Goal: Book appointment/travel/reservation

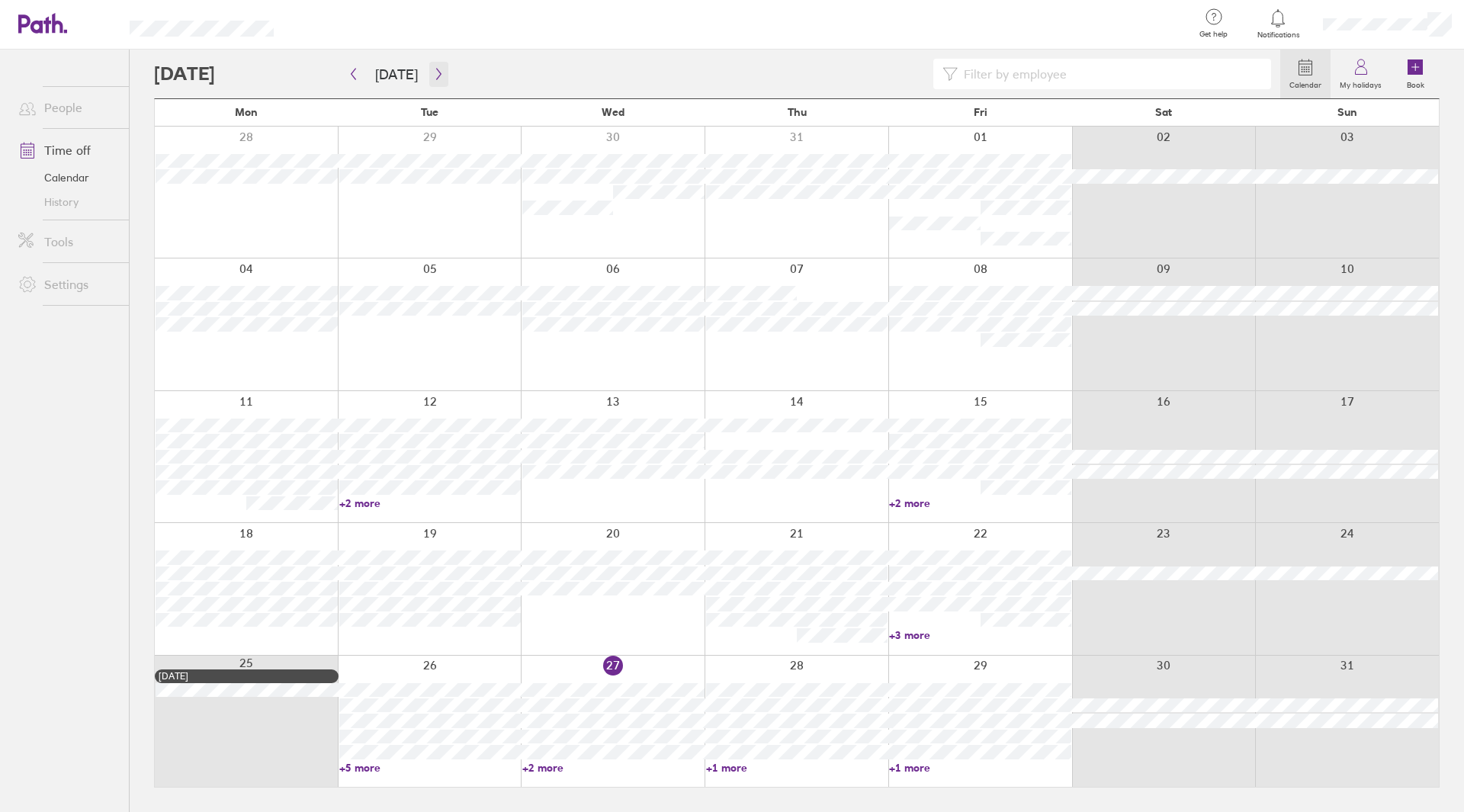
click at [437, 70] on icon "button" at bounding box center [439, 74] width 12 height 13
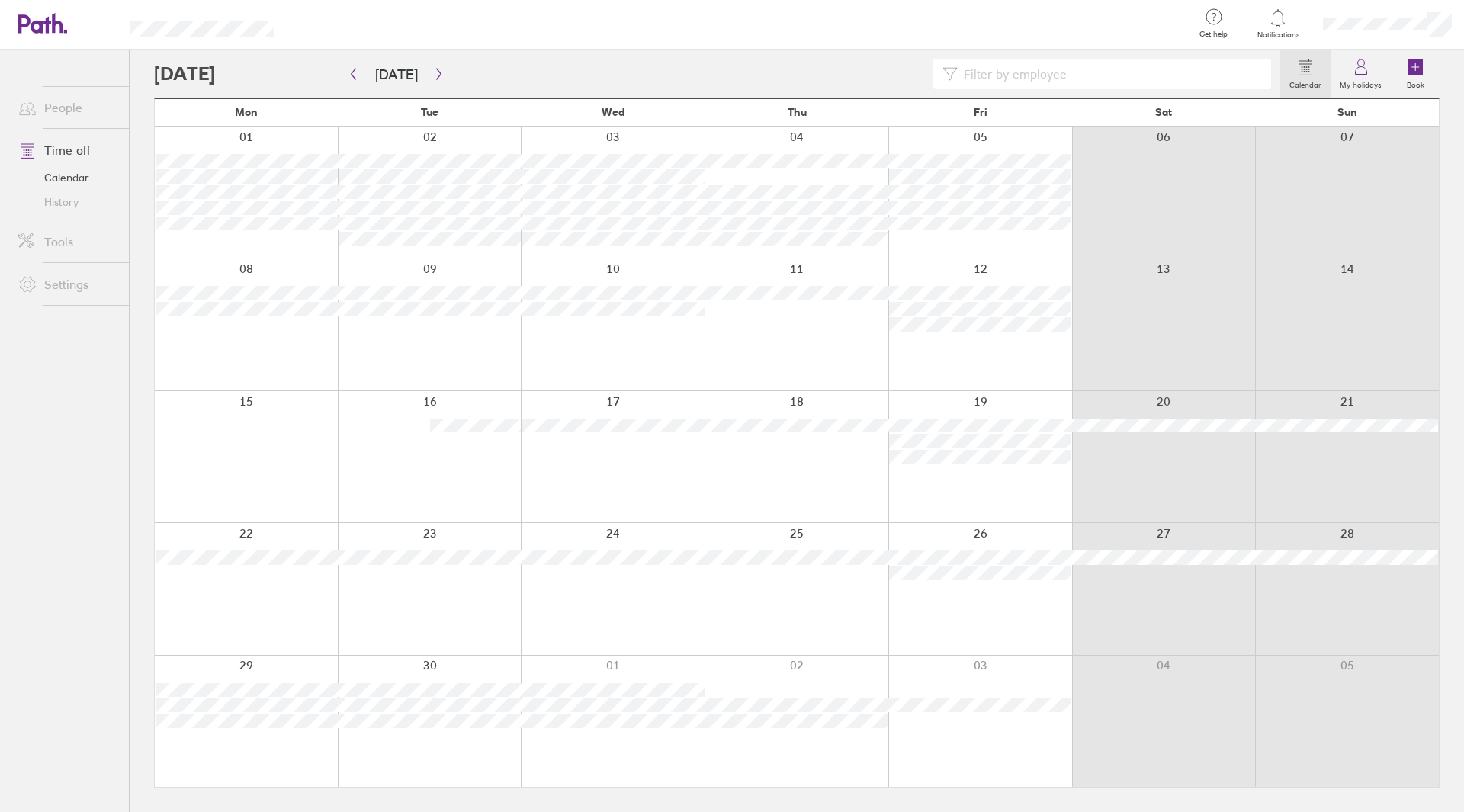
click at [810, 331] on div at bounding box center [796, 324] width 184 height 131
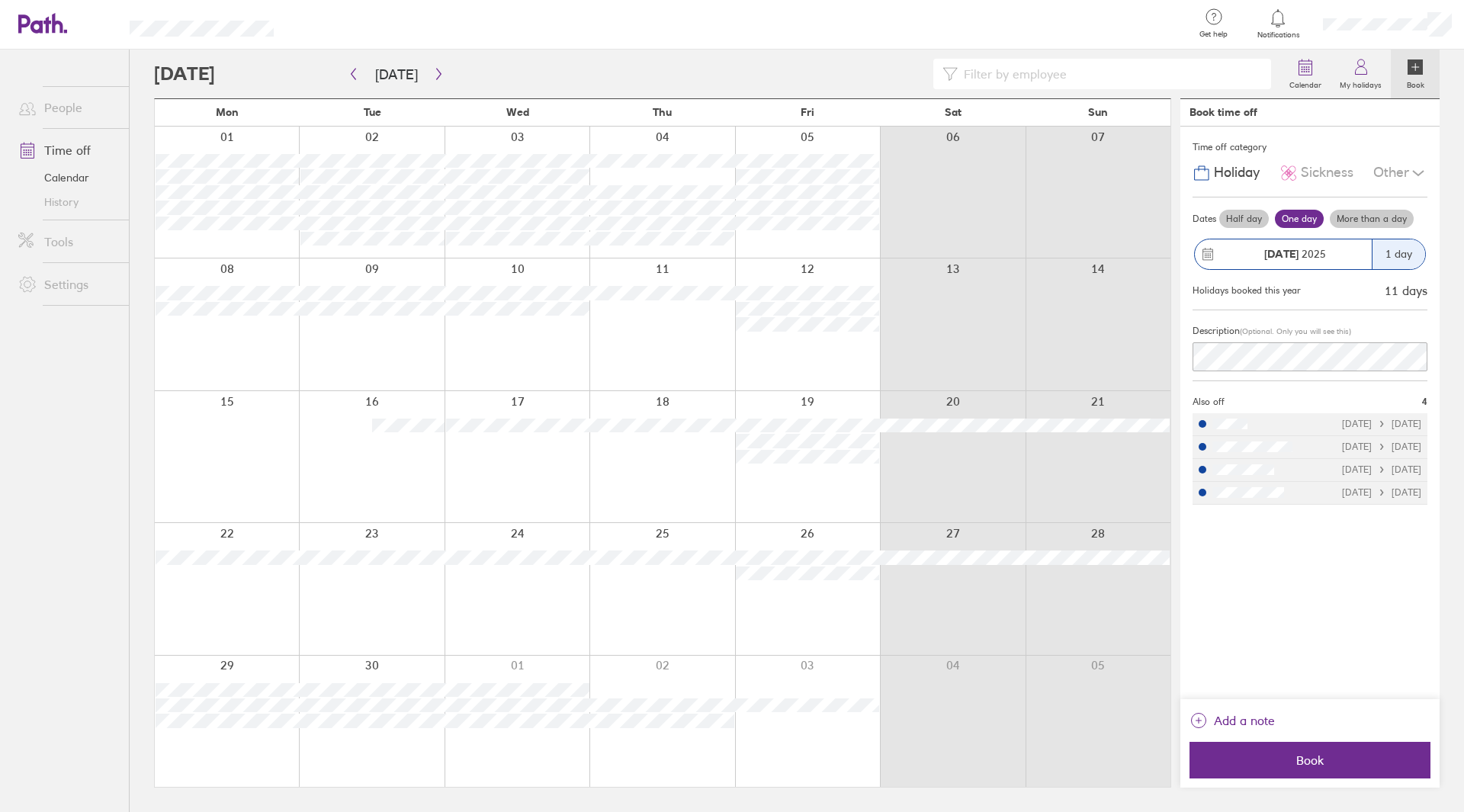
click at [1379, 254] on div "1 day" at bounding box center [1399, 253] width 54 height 29
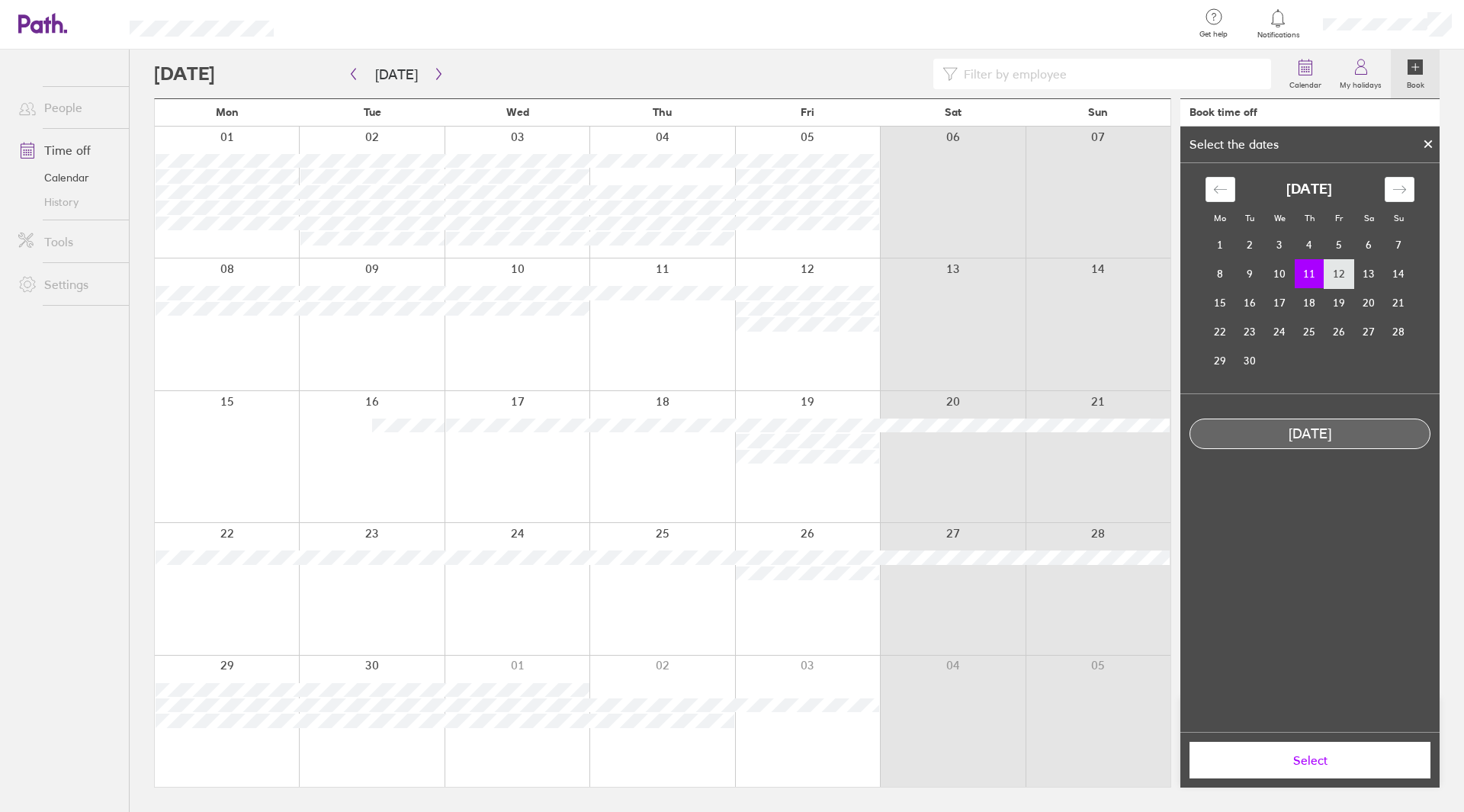
click at [1348, 276] on td "12" at bounding box center [1339, 273] width 29 height 29
click at [1317, 273] on td "11" at bounding box center [1309, 273] width 29 height 29
click at [1335, 279] on td "12" at bounding box center [1339, 273] width 29 height 29
click at [1310, 275] on td "11" at bounding box center [1309, 273] width 29 height 29
click at [1332, 756] on span "Select" at bounding box center [1310, 760] width 220 height 13
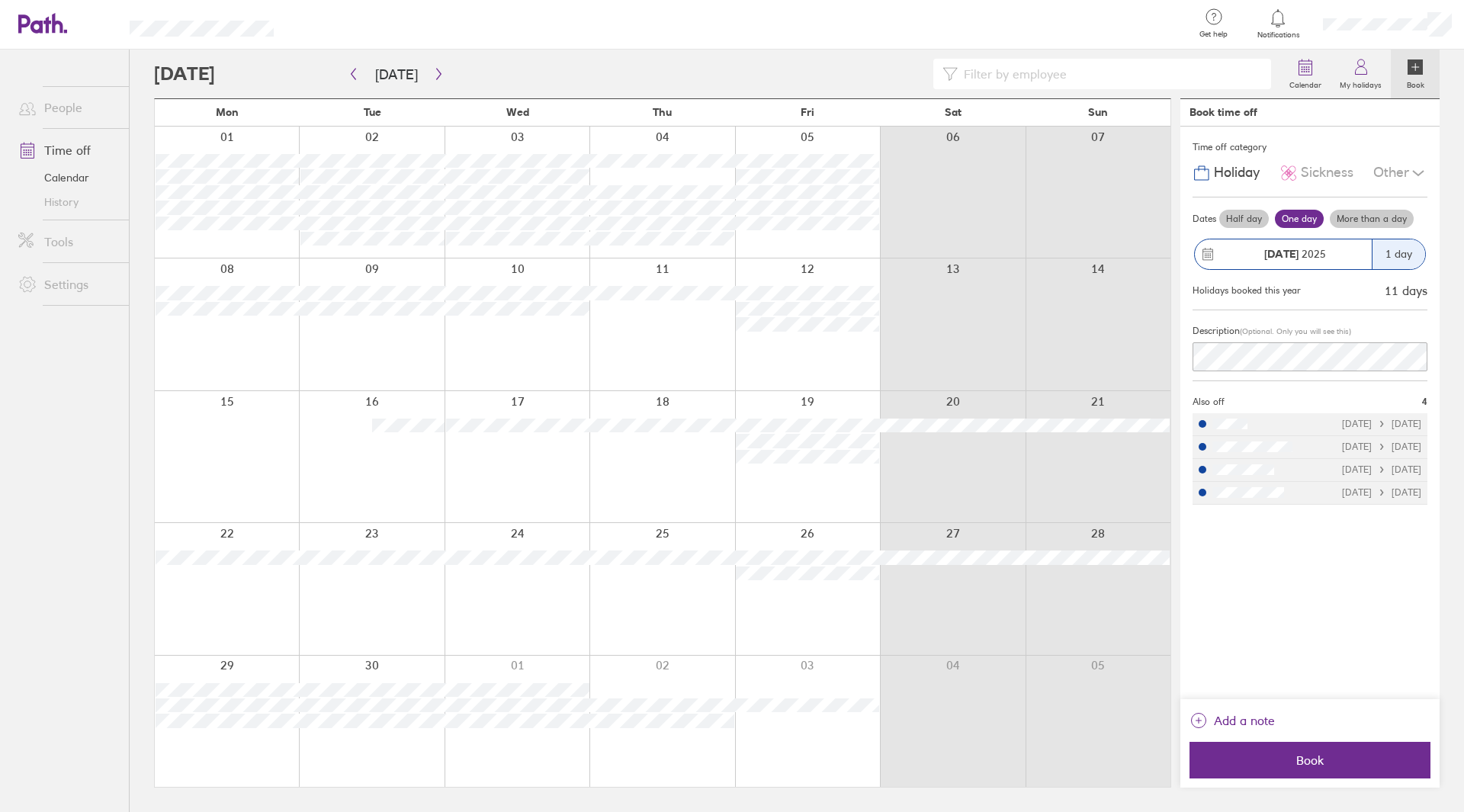
click at [1357, 218] on label "More than a day" at bounding box center [1372, 219] width 84 height 18
click at [0, 0] on input "More than a day" at bounding box center [0, 0] width 0 height 0
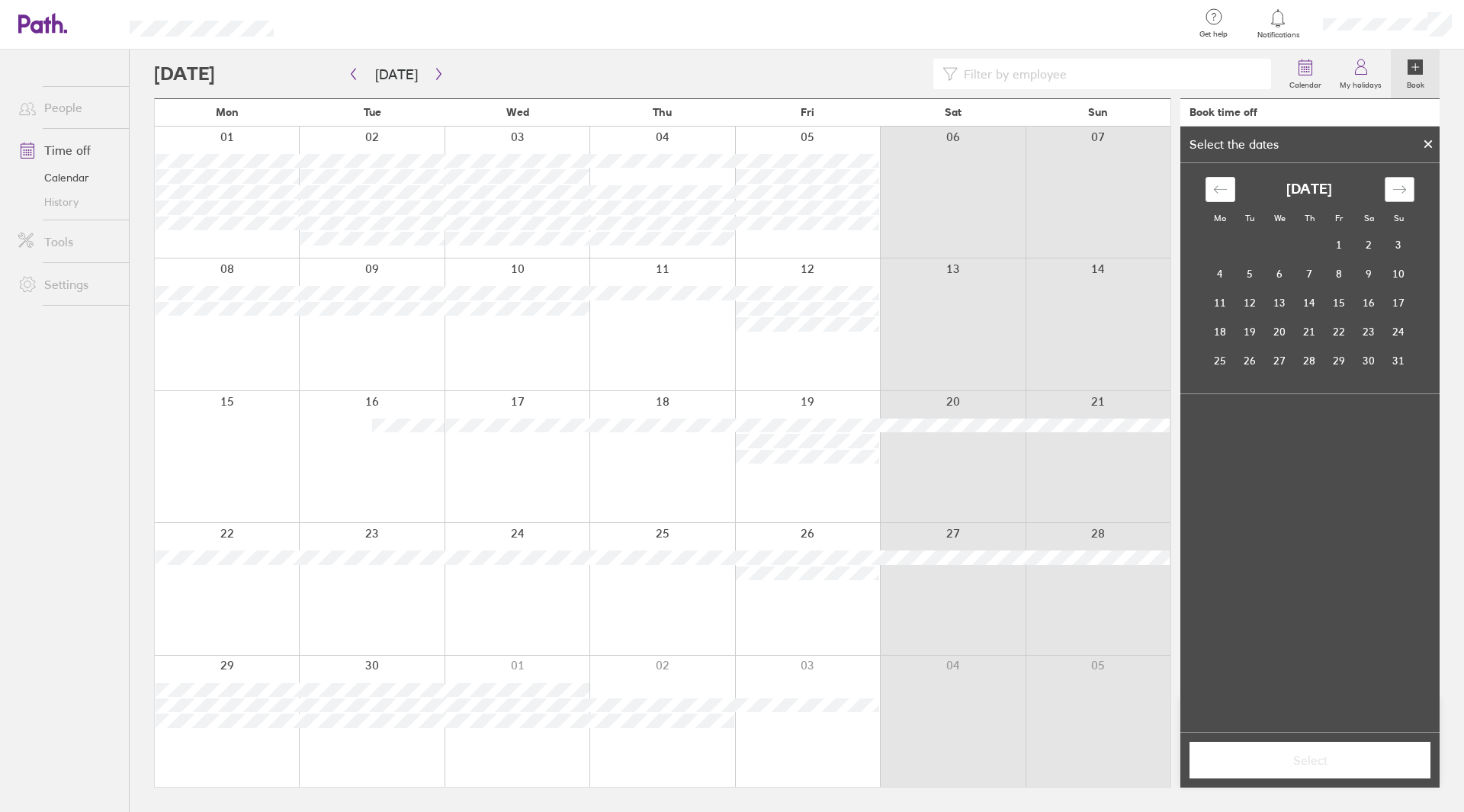
click at [1394, 200] on div "Move forward to switch to the next month." at bounding box center [1399, 190] width 29 height 25
click at [1314, 269] on td "11" at bounding box center [1309, 273] width 29 height 29
click at [1342, 273] on td "12" at bounding box center [1339, 273] width 29 height 29
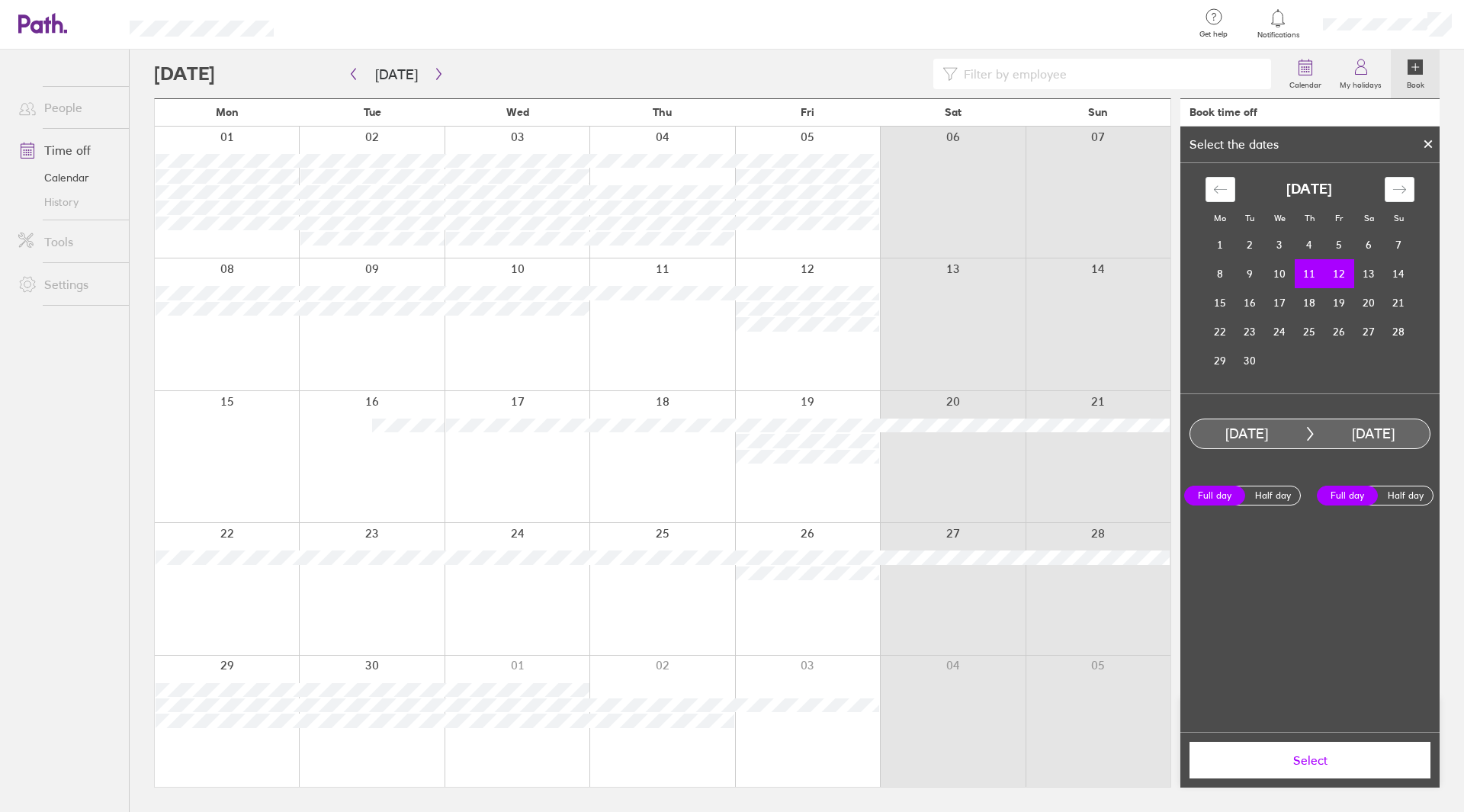
click at [1291, 769] on button "Select" at bounding box center [1310, 760] width 241 height 37
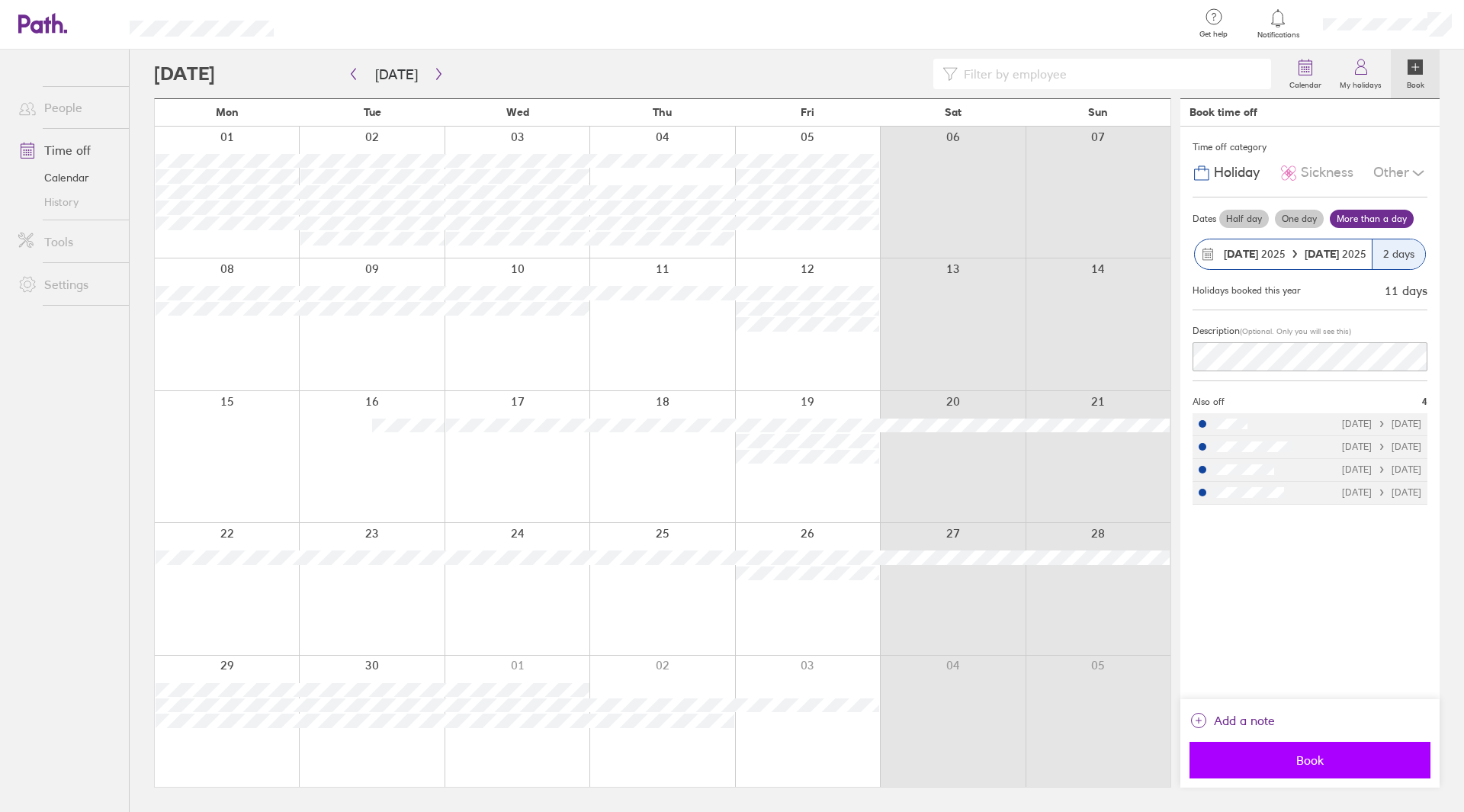
click at [1322, 760] on span "Book" at bounding box center [1310, 760] width 220 height 13
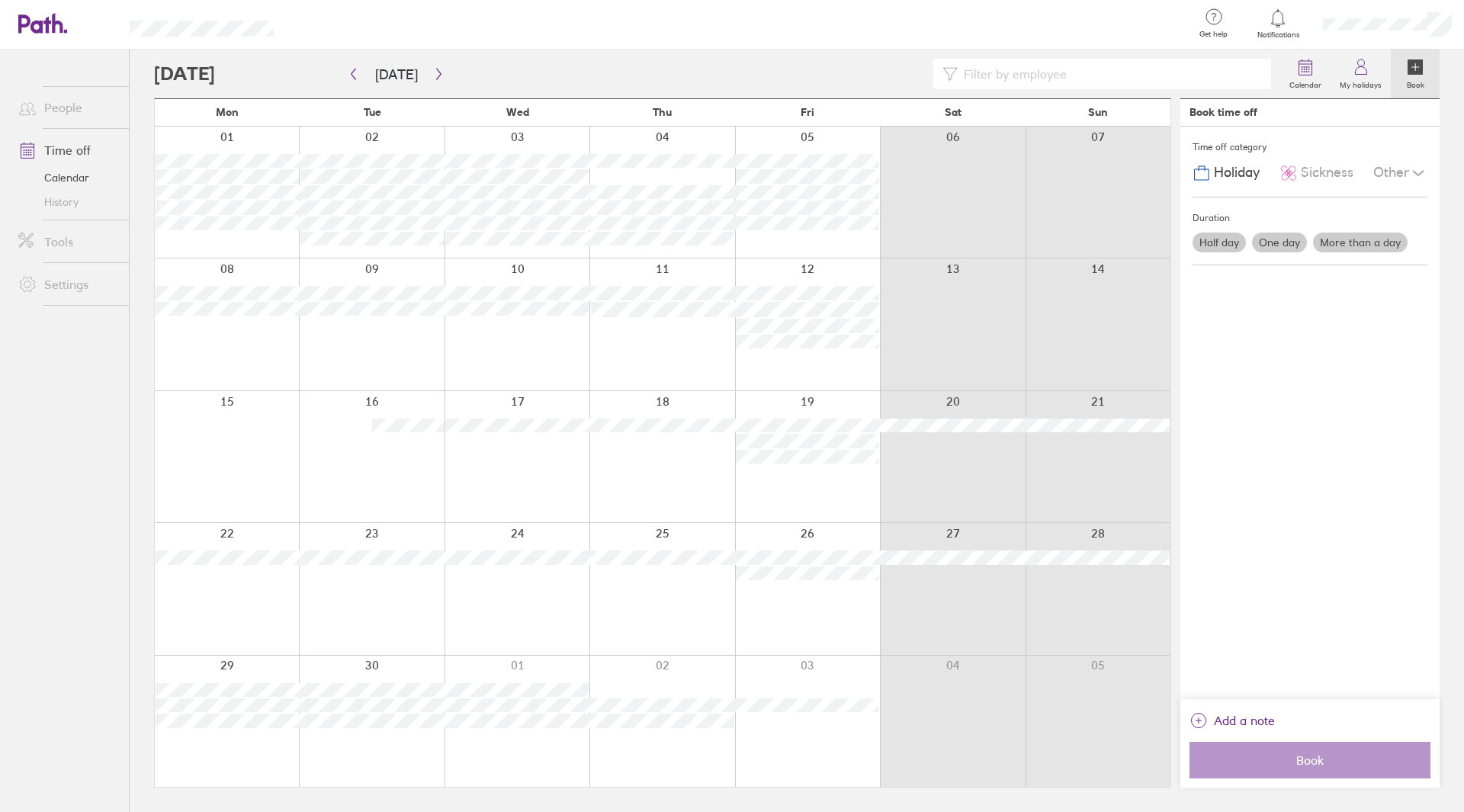
click at [699, 23] on div at bounding box center [739, 24] width 883 height 49
